Goal: Information Seeking & Learning: Learn about a topic

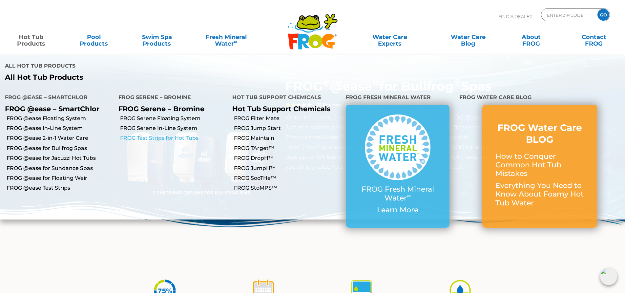
click at [160, 135] on link "FROG Test Strips for Hot Tubs" at bounding box center [173, 138] width 107 height 7
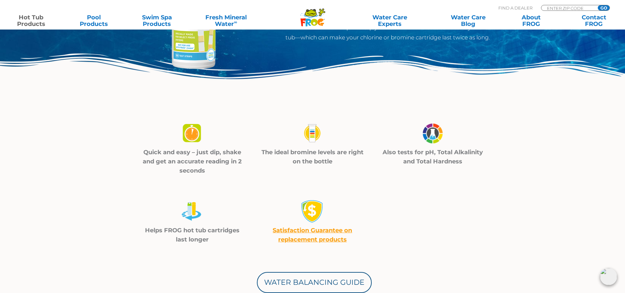
scroll to position [98, 0]
